Goal: Register for event/course

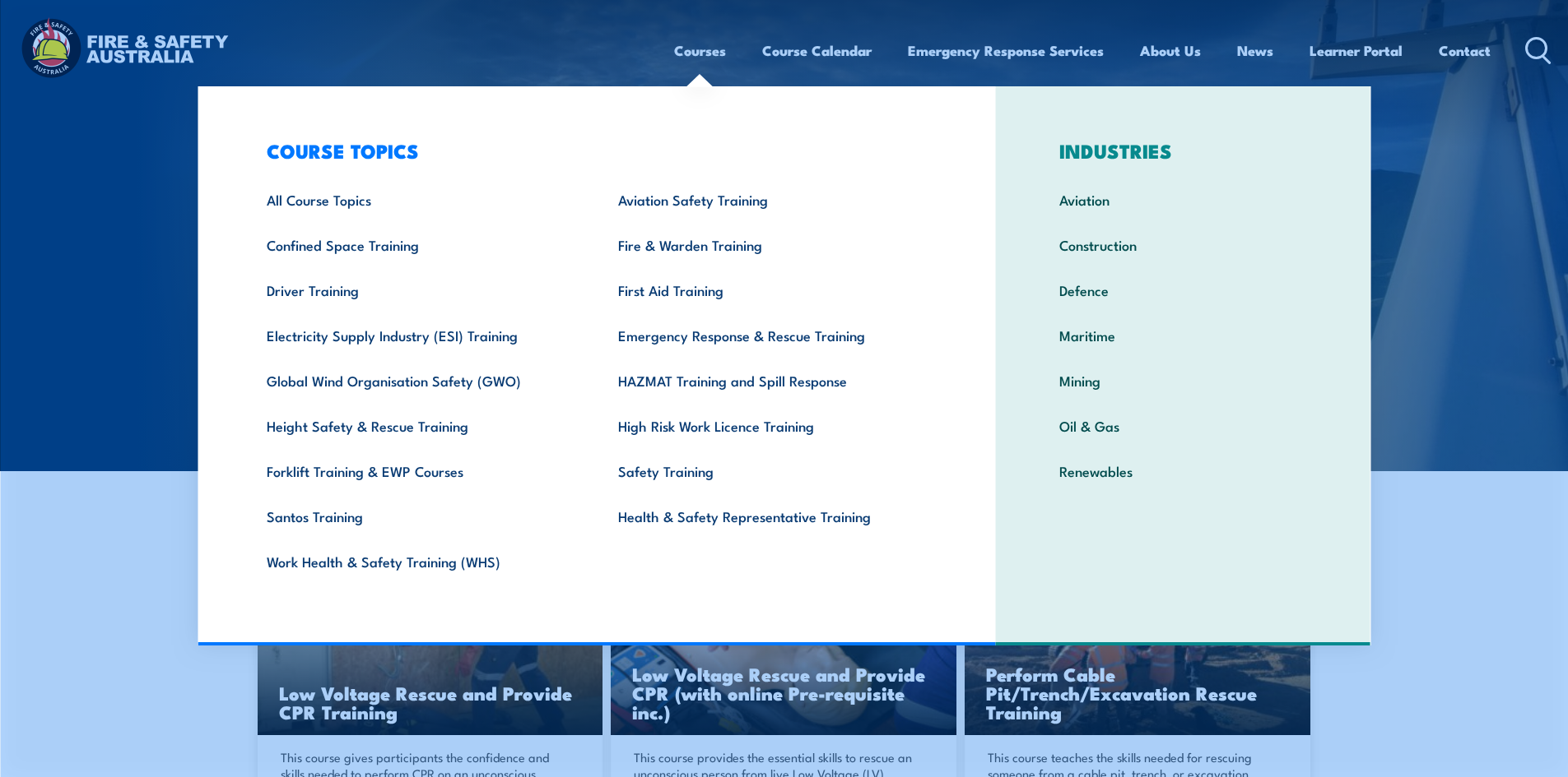
click at [714, 59] on link "Courses" at bounding box center [699, 50] width 51 height 44
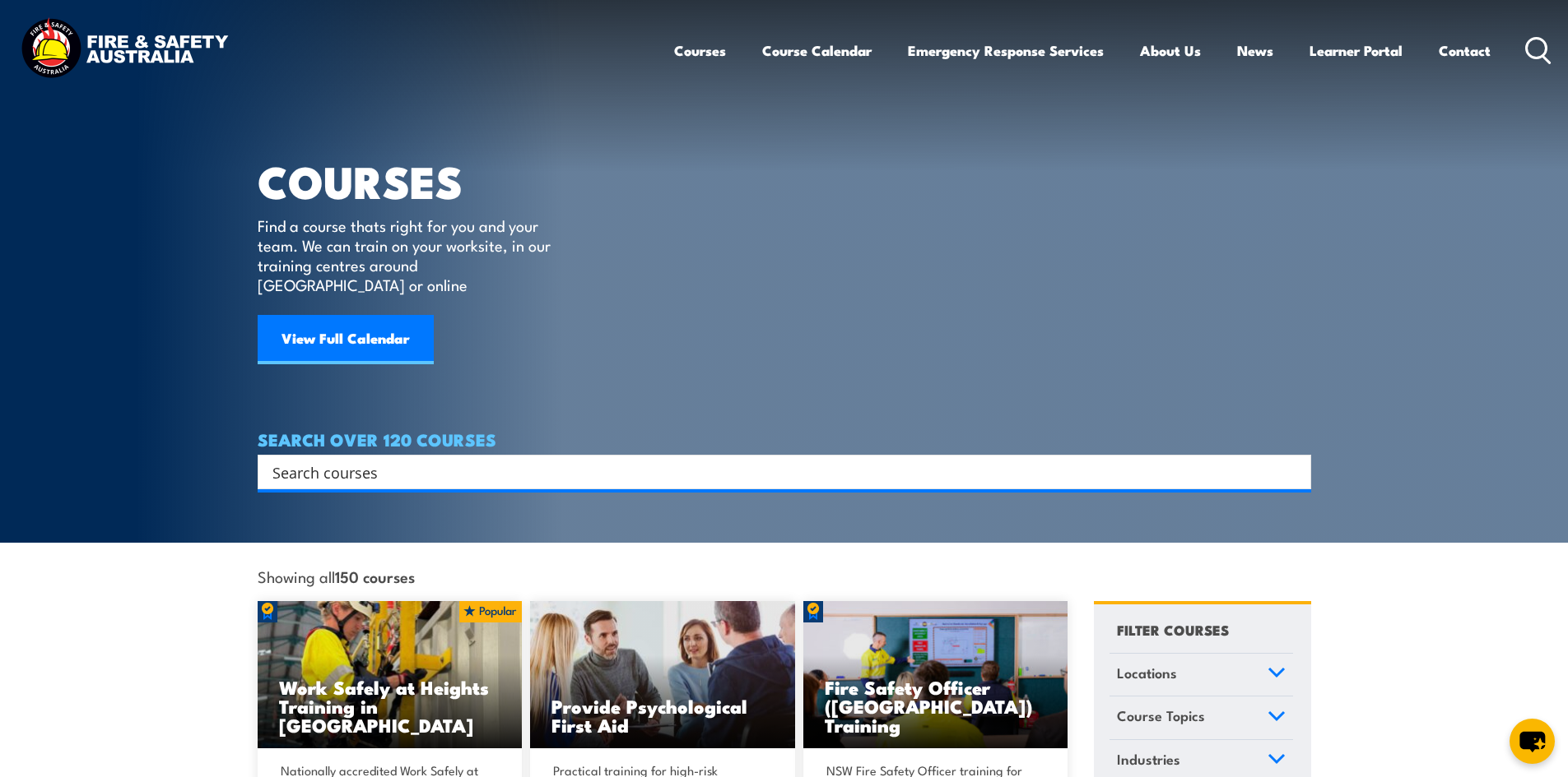
click at [709, 50] on link "Courses" at bounding box center [699, 50] width 51 height 44
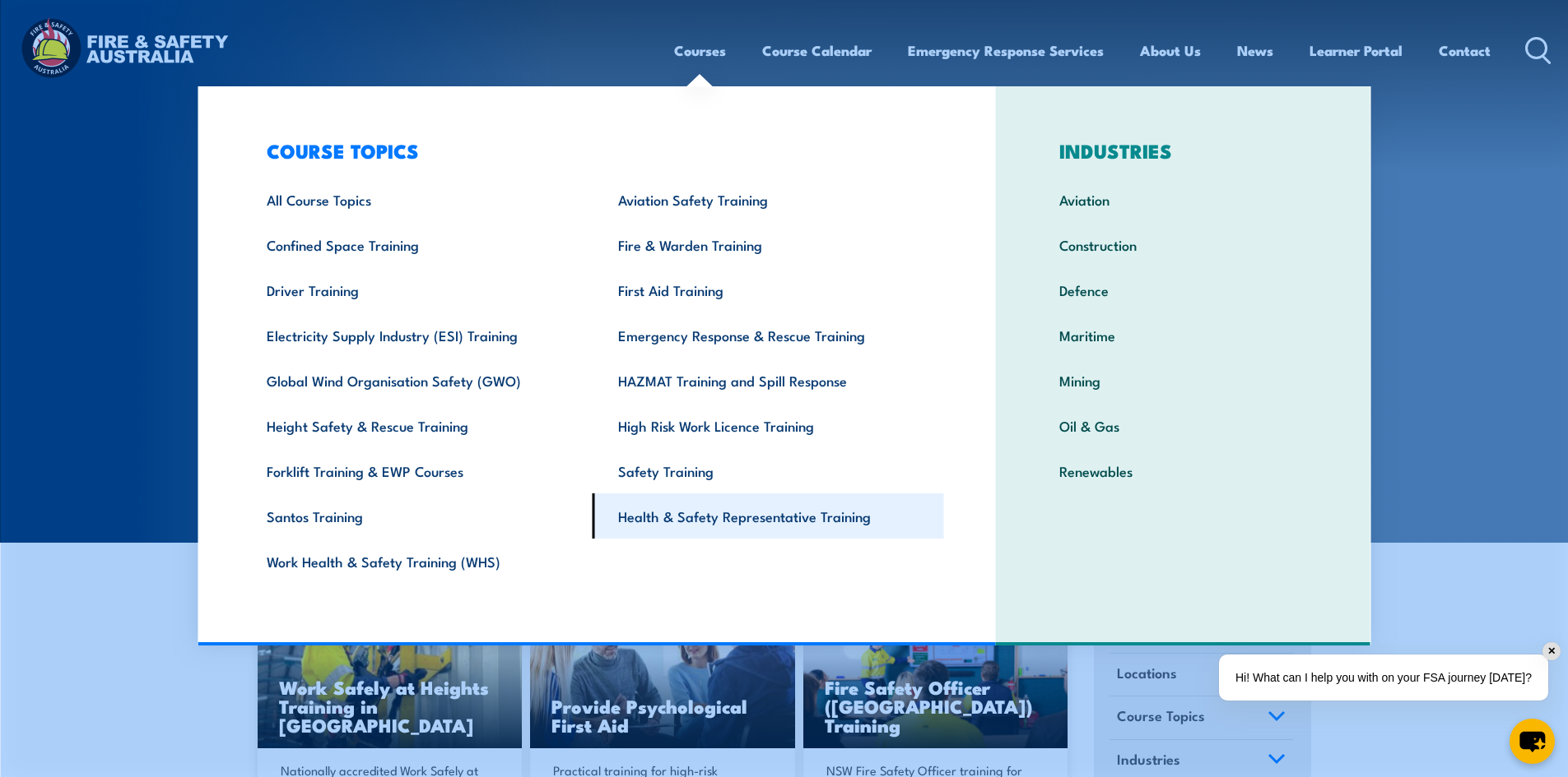
click at [752, 515] on link "Health & Safety Representative Training" at bounding box center [768, 516] width 351 height 46
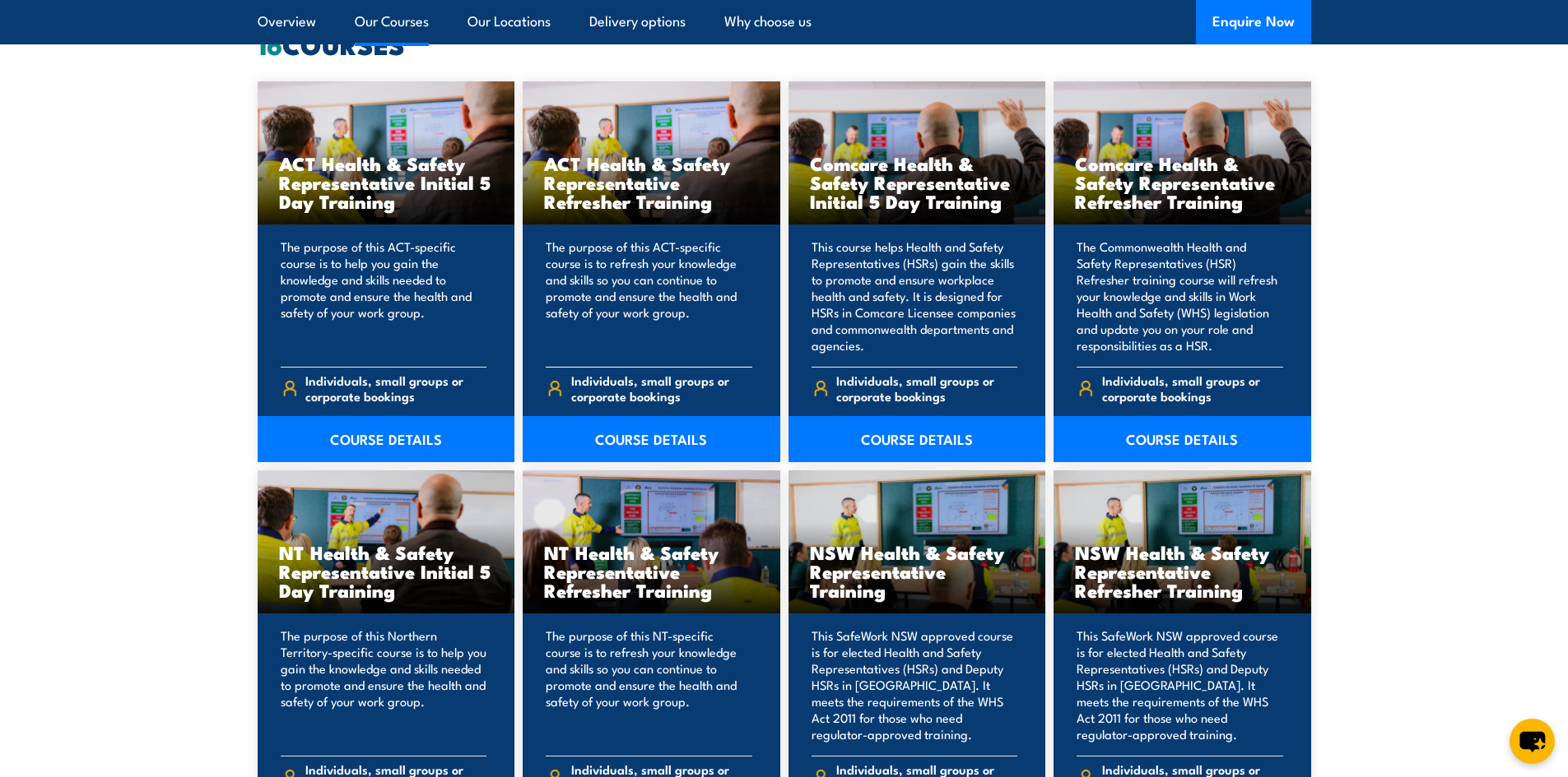
scroll to position [1316, 0]
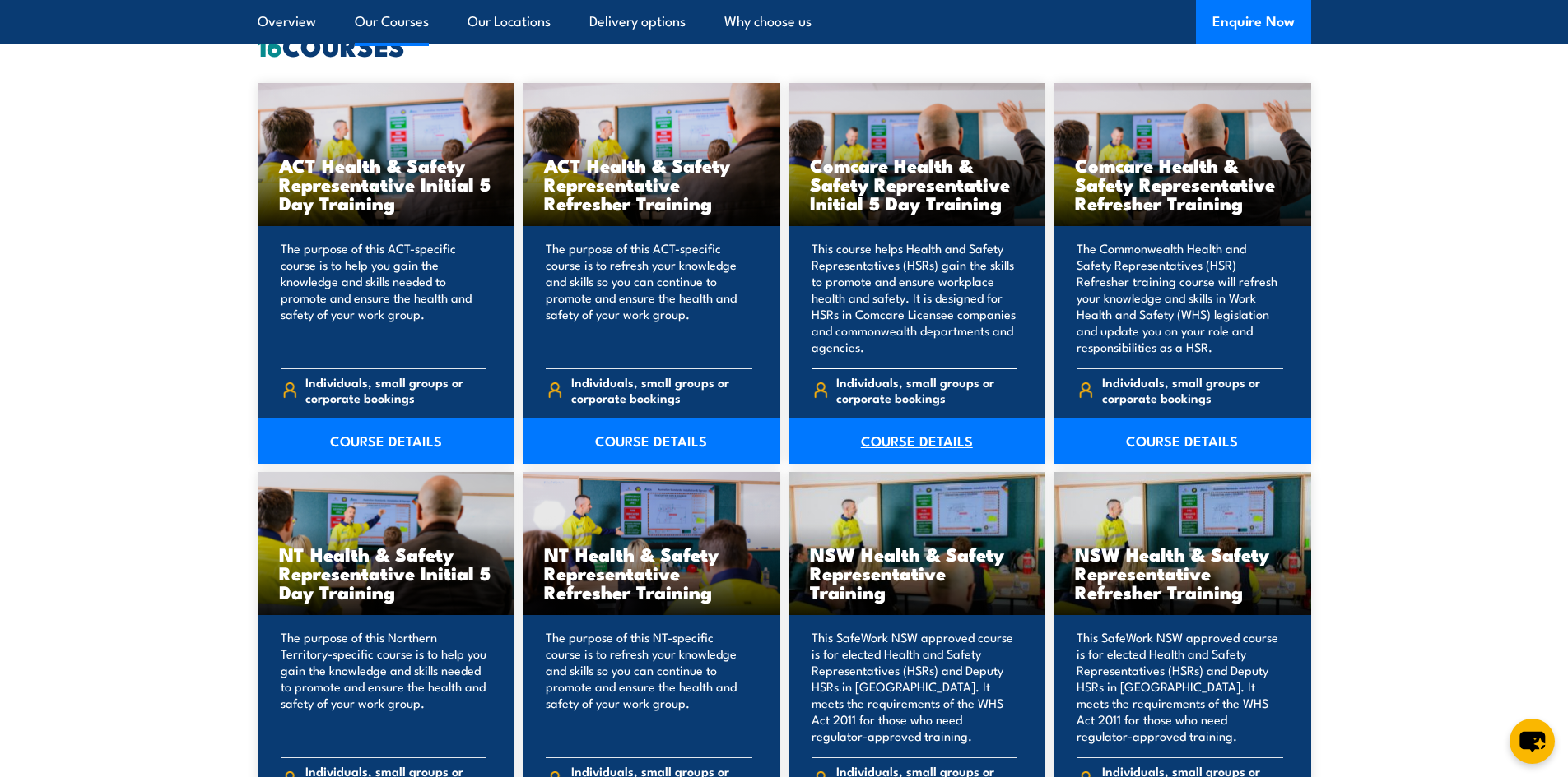
click at [909, 443] on link "COURSE DETAILS" at bounding box center [917, 440] width 258 height 46
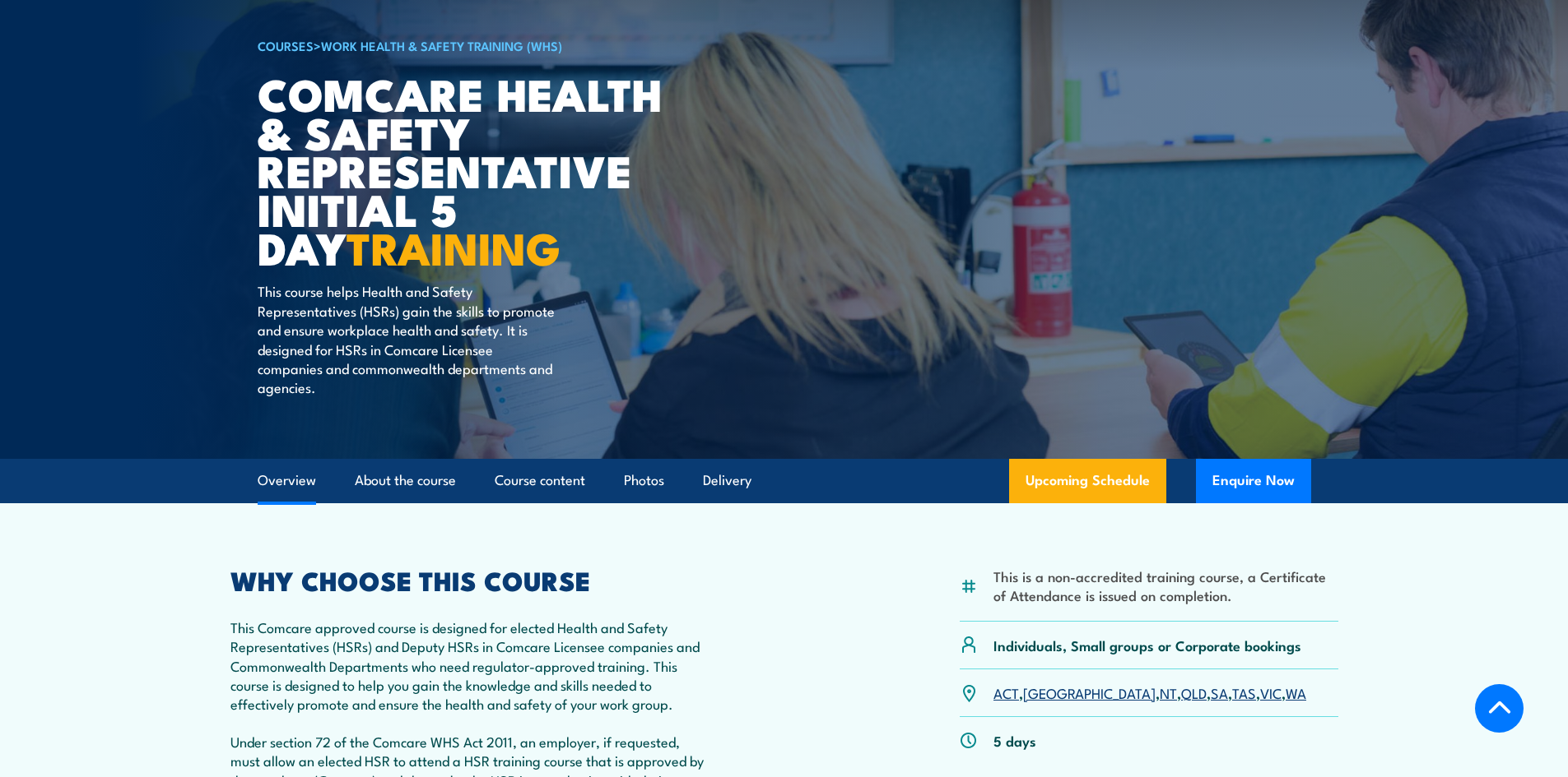
scroll to position [412, 0]
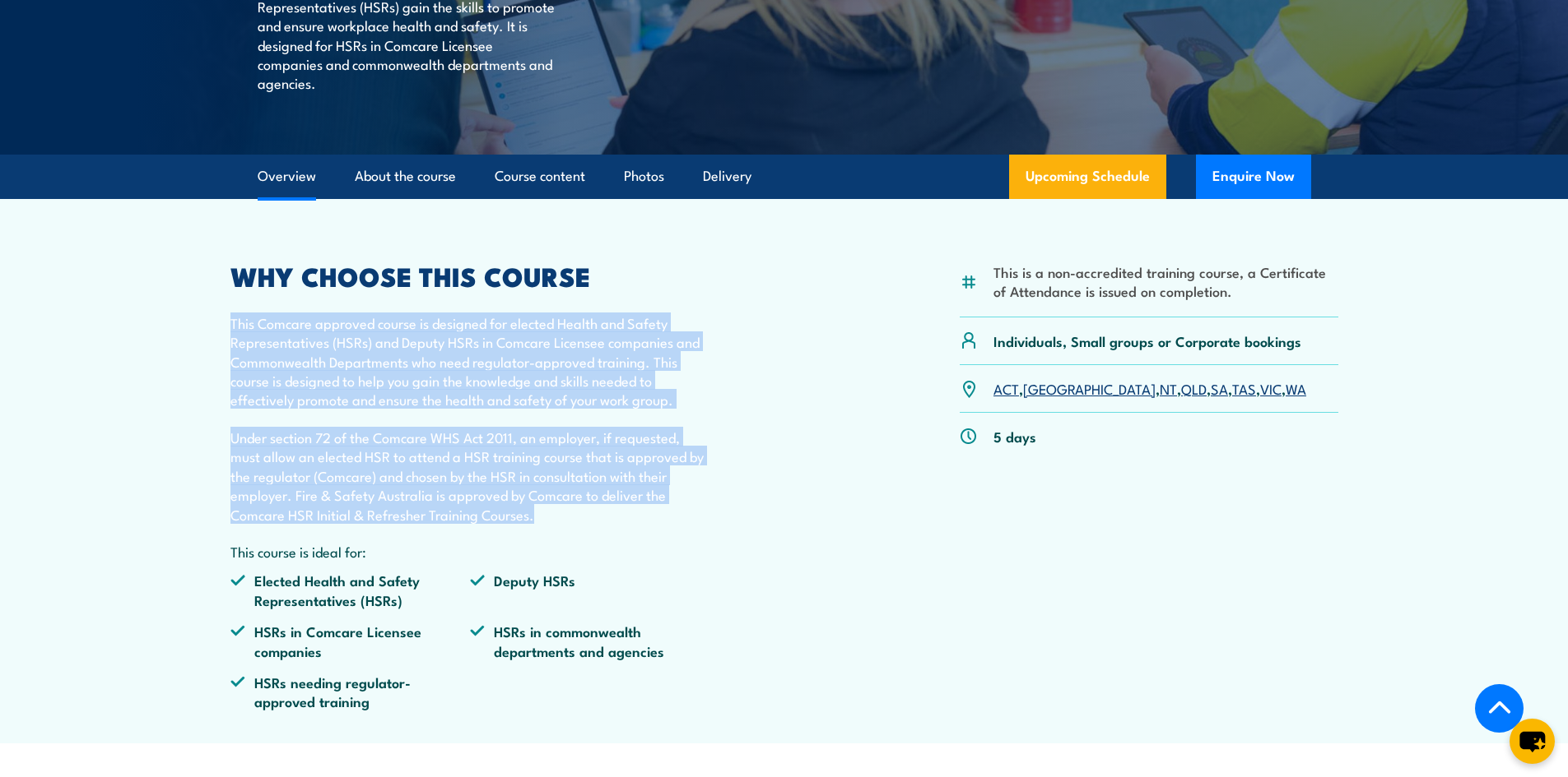
drag, startPoint x: 559, startPoint y: 517, endPoint x: 225, endPoint y: 316, distance: 389.8
click at [225, 316] on article "This is a non-accredited training course, a Certificate of Attendance is issued…" at bounding box center [784, 471] width 1152 height 545
copy div "This Comcare approved course is designed for elected Health and Safety Represen…"
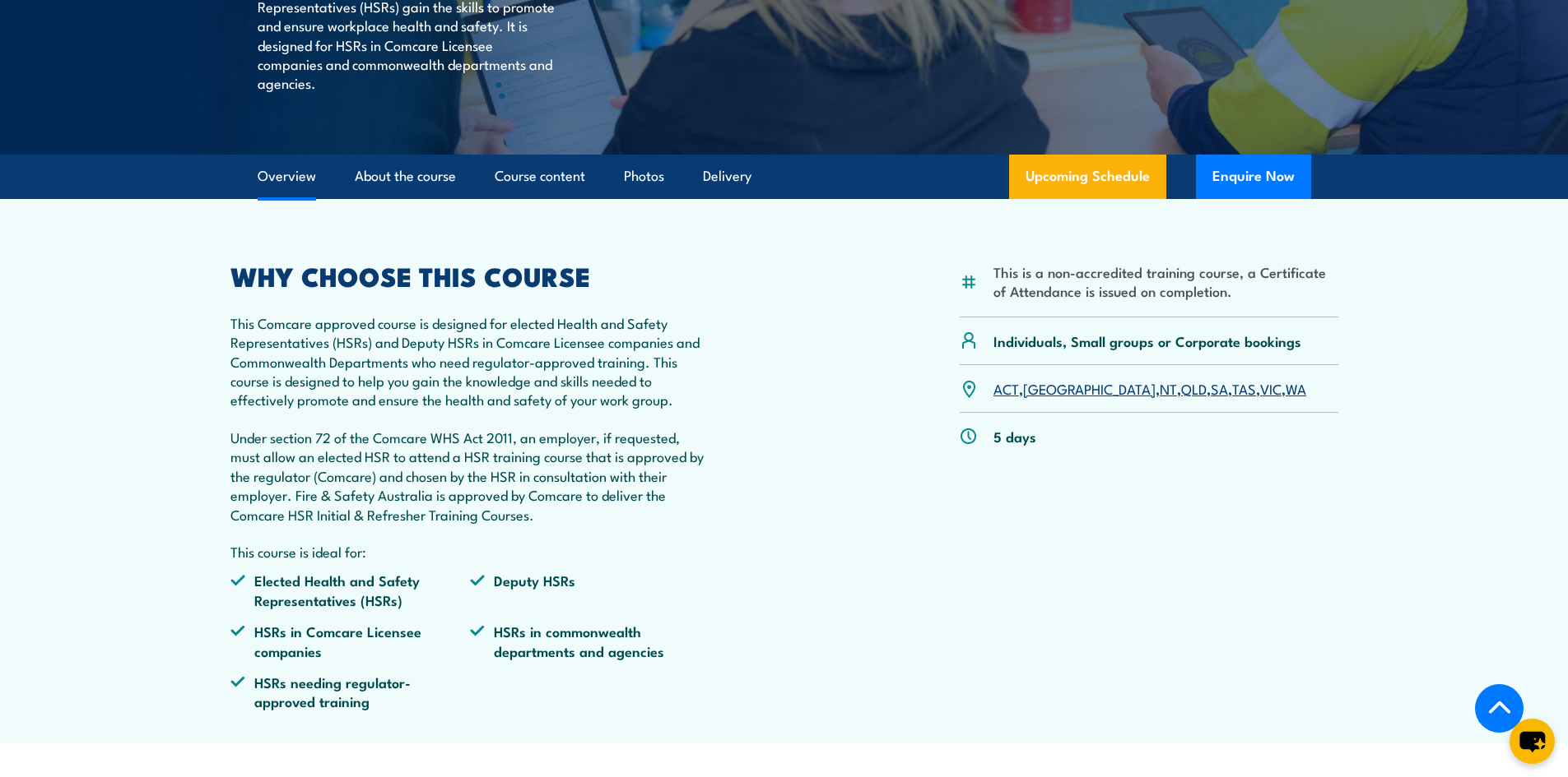
click at [818, 549] on div "This is a non-accredited training course, a Certificate of Attendance is issued…" at bounding box center [784, 495] width 1107 height 460
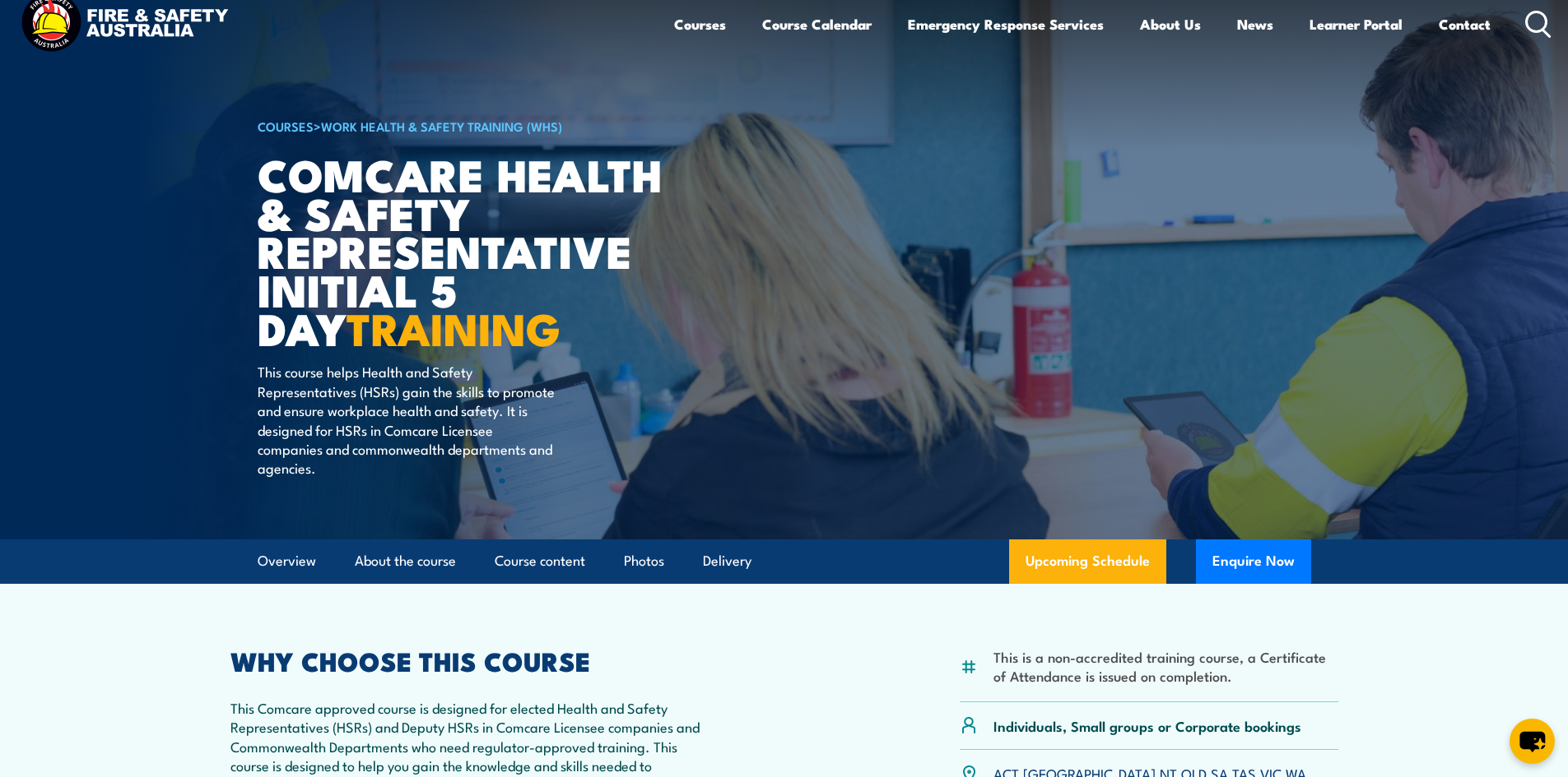
scroll to position [0, 0]
